Goal: Transaction & Acquisition: Purchase product/service

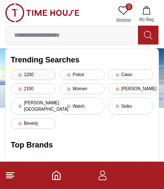
click at [23, 71] on div "1200" at bounding box center [33, 74] width 45 height 11
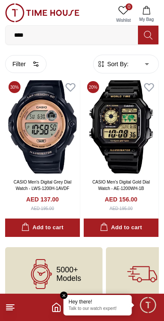
scroll to position [29, 0]
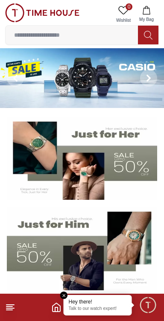
click at [9, 307] on line at bounding box center [9, 307] width 6 height 0
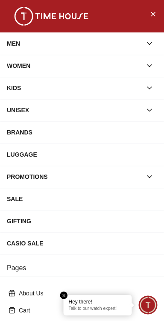
click at [38, 43] on div "MEN" at bounding box center [74, 43] width 135 height 15
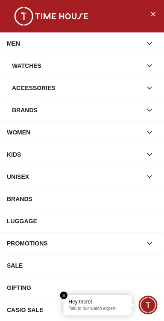
click at [66, 295] on em "Close tooltip" at bounding box center [64, 296] width 8 height 8
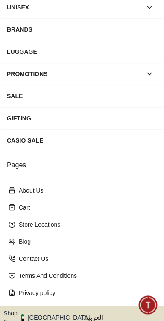
scroll to position [203, 0]
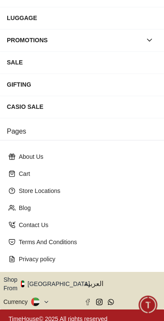
click at [54, 281] on button "Shop From UAE" at bounding box center [49, 284] width 93 height 17
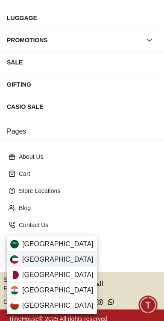
click at [64, 260] on div "Kuwait" at bounding box center [52, 259] width 90 height 15
